Goal: Task Accomplishment & Management: Use online tool/utility

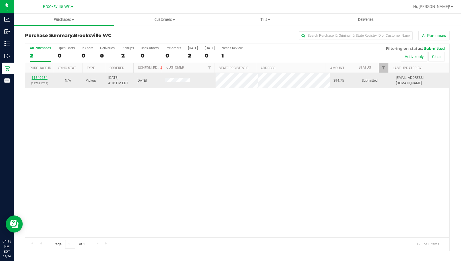
click at [41, 79] on link "11840634" at bounding box center [40, 78] width 16 height 4
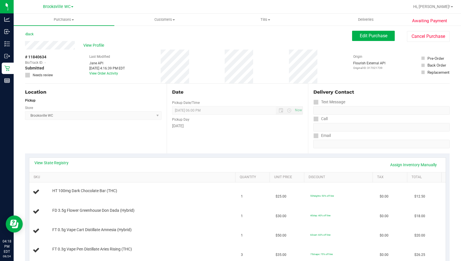
scroll to position [28, 0]
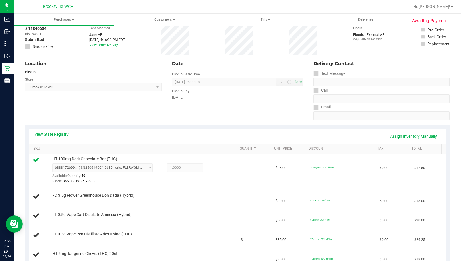
click at [54, 98] on div "Location Pickup Store [GEOGRAPHIC_DATA] WC Select Store [PERSON_NAME][GEOGRAPHI…" at bounding box center [96, 90] width 142 height 70
click at [70, 106] on div "Location Pickup Store [GEOGRAPHIC_DATA] WC Select Store [PERSON_NAME][GEOGRAPHI…" at bounding box center [96, 90] width 142 height 70
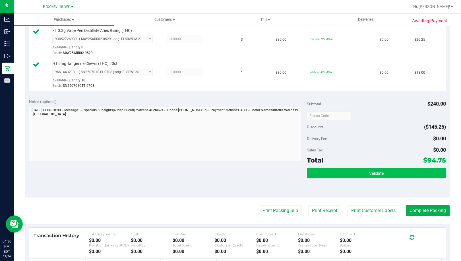
scroll to position [256, 0]
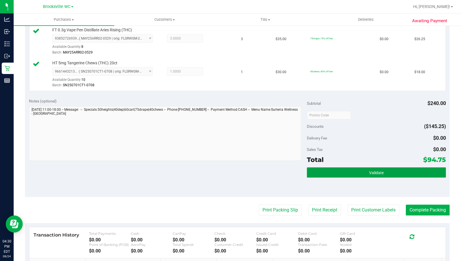
click at [334, 172] on button "Validate" at bounding box center [376, 172] width 139 height 10
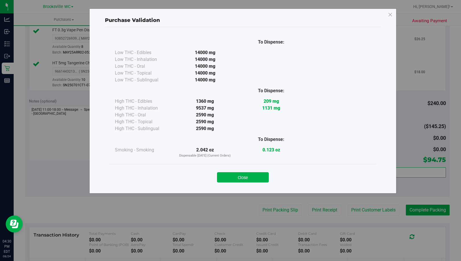
click at [249, 170] on div "Close" at bounding box center [242, 175] width 259 height 14
click at [250, 173] on button "Close" at bounding box center [243, 177] width 52 height 10
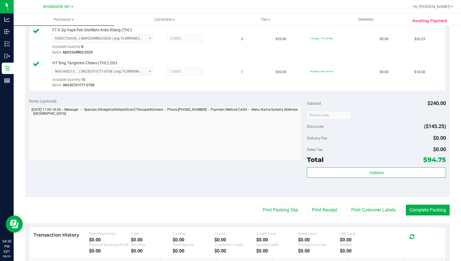
click at [277, 204] on purchase-details "Back Edit Purchase Cancel Purchase View Profile # 11840634 BioTrack ID: - Submi…" at bounding box center [237, 52] width 425 height 555
click at [276, 208] on button "Print Packing Slip" at bounding box center [280, 209] width 43 height 11
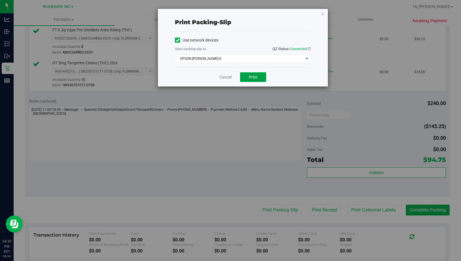
click at [258, 78] on button "Print" at bounding box center [253, 77] width 26 height 10
click at [323, 14] on icon "button" at bounding box center [323, 13] width 4 height 7
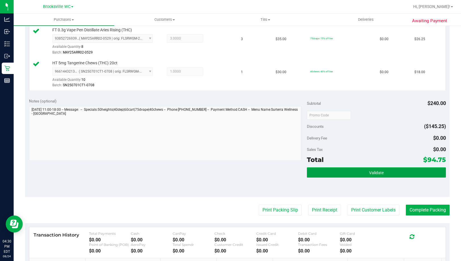
click at [363, 174] on button "Validate" at bounding box center [376, 172] width 139 height 10
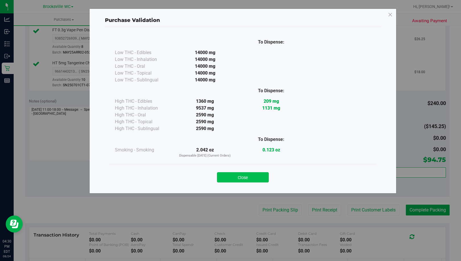
click at [258, 179] on button "Close" at bounding box center [243, 177] width 52 height 10
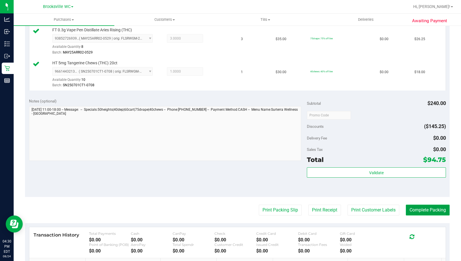
click at [414, 212] on button "Complete Packing" at bounding box center [428, 209] width 44 height 11
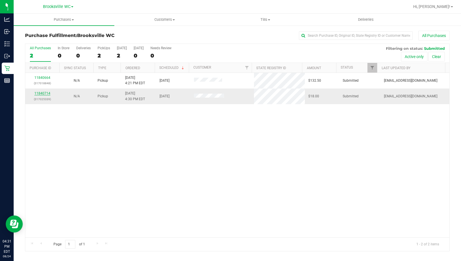
click at [45, 92] on link "11840714" at bounding box center [42, 93] width 16 height 4
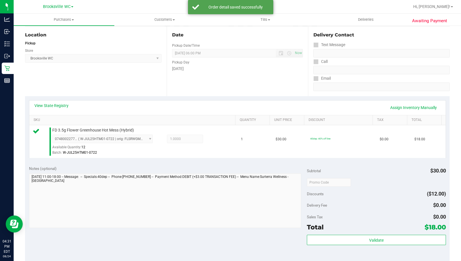
scroll to position [142, 0]
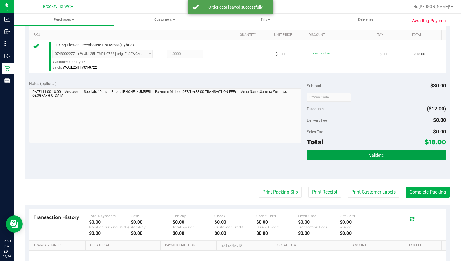
click at [370, 158] on button "Validate" at bounding box center [376, 155] width 139 height 10
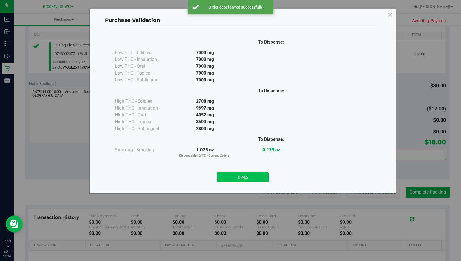
click at [257, 178] on button "Close" at bounding box center [243, 177] width 52 height 10
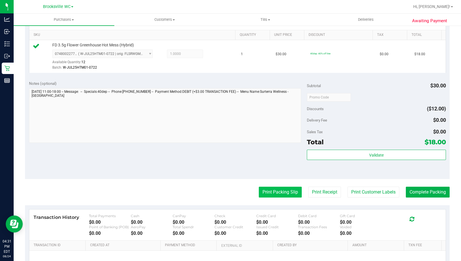
click at [283, 190] on button "Print Packing Slip" at bounding box center [280, 192] width 43 height 11
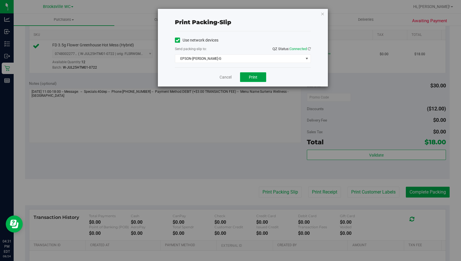
click at [254, 76] on span "Print" at bounding box center [253, 77] width 9 height 5
click at [322, 13] on icon "button" at bounding box center [323, 13] width 4 height 7
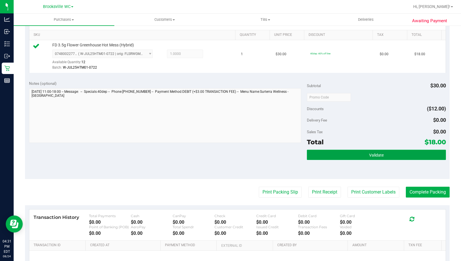
click at [352, 154] on button "Validate" at bounding box center [376, 155] width 139 height 10
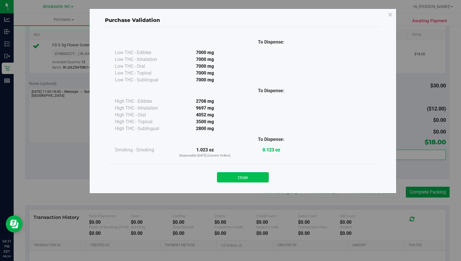
click at [249, 176] on button "Close" at bounding box center [243, 177] width 52 height 10
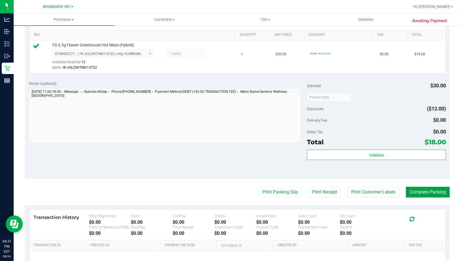
click at [424, 192] on button "Complete Packing" at bounding box center [428, 192] width 44 height 11
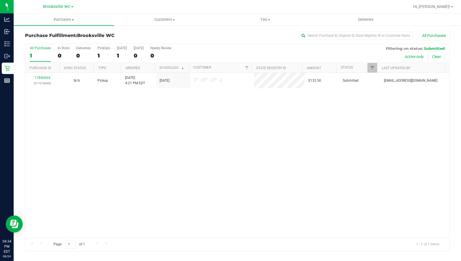
click at [69, 168] on div "11840664 (317018848) N/A Pickup [DATE] 4:21 PM EDT 8/24/2025 $132.50 Submitted …" at bounding box center [237, 155] width 424 height 164
click at [56, 167] on div "11840664 (317018848) N/A Pickup [DATE] 4:21 PM EDT 8/24/2025 $132.50 Submitted …" at bounding box center [237, 155] width 424 height 164
click at [36, 131] on div "11840664 (317018848) N/A Pickup [DATE] 4:21 PM EDT 8/24/2025 $132.50 Submitted …" at bounding box center [237, 155] width 424 height 164
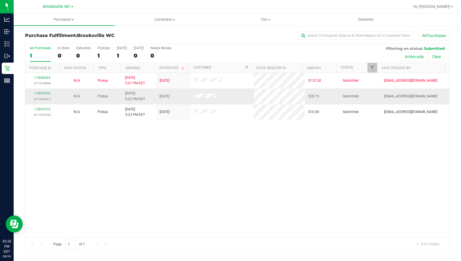
drag, startPoint x: 52, startPoint y: 195, endPoint x: 156, endPoint y: 94, distance: 144.6
click at [52, 195] on div "11840664 (317018848) N/A Pickup [DATE] 5:01 PM EDT 8/24/2025 $132.50 Submitted …" at bounding box center [237, 155] width 424 height 164
click at [47, 183] on div "11840664 (317018848) N/A Pickup [DATE] 5:01 PM EDT 8/24/2025 $132.50 Submitted …" at bounding box center [237, 155] width 424 height 164
click at [46, 187] on div "11840664 (317018848) N/A Pickup [DATE] 5:01 PM EDT 8/24/2025 $132.50 Submitted …" at bounding box center [237, 155] width 424 height 164
click at [108, 192] on div "11840664 (317018848) N/A Pickup [DATE] 5:01 PM EDT 8/24/2025 $132.50 Submitted …" at bounding box center [237, 155] width 424 height 164
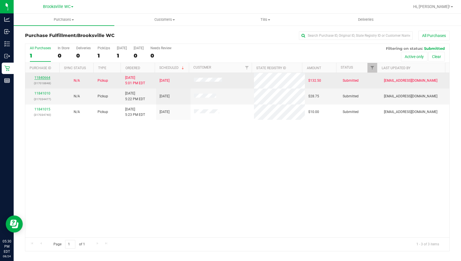
click at [47, 76] on link "11840664" at bounding box center [42, 78] width 16 height 4
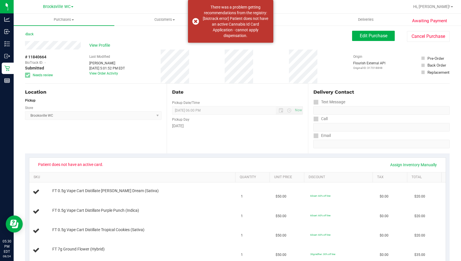
drag, startPoint x: 78, startPoint y: 137, endPoint x: 81, endPoint y: 137, distance: 3.4
click at [78, 137] on div "Location Pickup Store [GEOGRAPHIC_DATA] WC Select Store [PERSON_NAME][GEOGRAPHI…" at bounding box center [96, 119] width 142 height 70
click at [29, 34] on link "Back" at bounding box center [29, 34] width 9 height 4
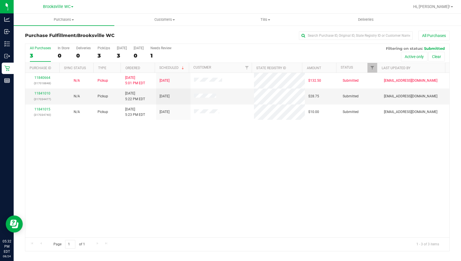
click at [31, 209] on div "11840664 (317018848) N/A Pickup [DATE] 5:01 PM EDT 8/24/2025 $132.50 Submitted …" at bounding box center [237, 155] width 424 height 164
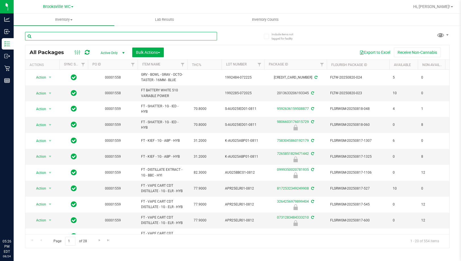
click at [129, 37] on input "text" at bounding box center [121, 36] width 192 height 9
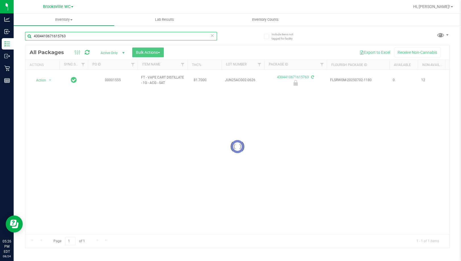
type input "4304410671615763"
click at [73, 37] on input "4304410671615763" at bounding box center [121, 36] width 192 height 9
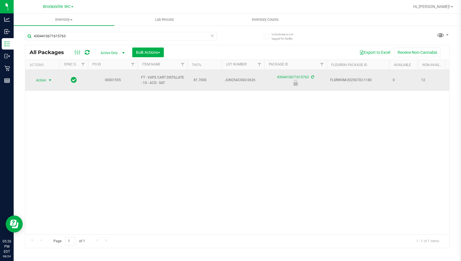
click at [48, 78] on span "select" at bounding box center [50, 80] width 5 height 5
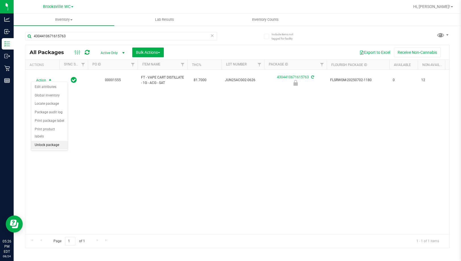
click at [54, 141] on li "Unlock package" at bounding box center [49, 145] width 36 height 9
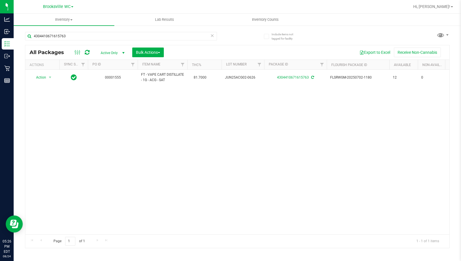
drag, startPoint x: 60, startPoint y: 128, endPoint x: 81, endPoint y: 118, distance: 23.8
click at [61, 128] on div "Action Action Adjust qty Create package Edit attributes Global inventory Locate…" at bounding box center [237, 152] width 424 height 164
click at [212, 35] on icon at bounding box center [212, 35] width 4 height 7
